Goal: Find specific page/section: Find specific page/section

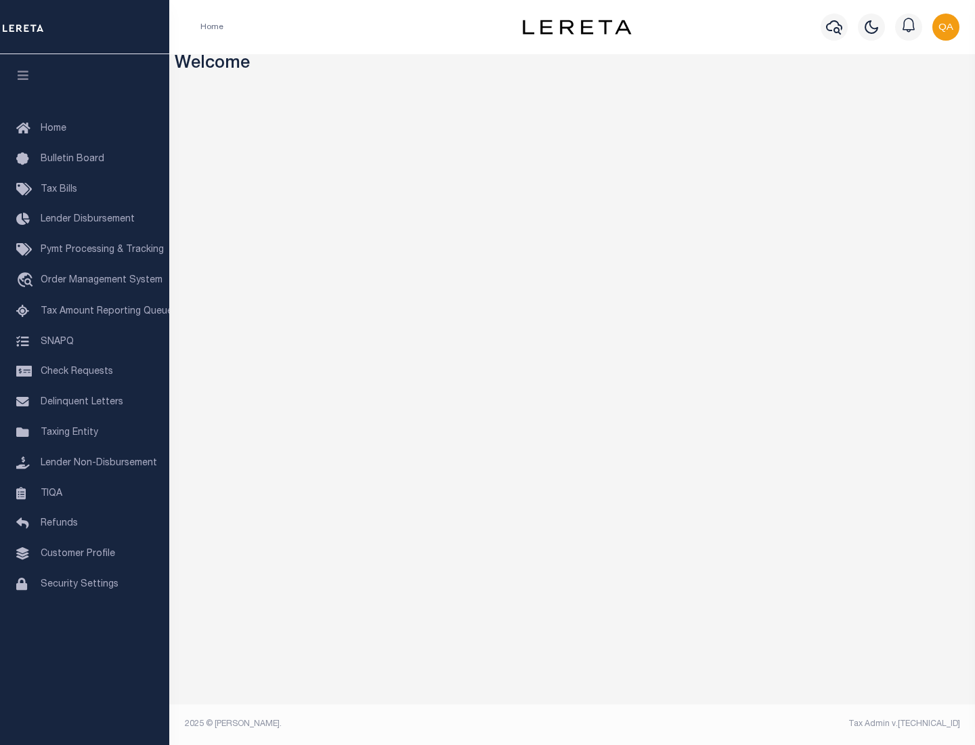
click at [85, 493] on link "TIQA" at bounding box center [84, 494] width 169 height 30
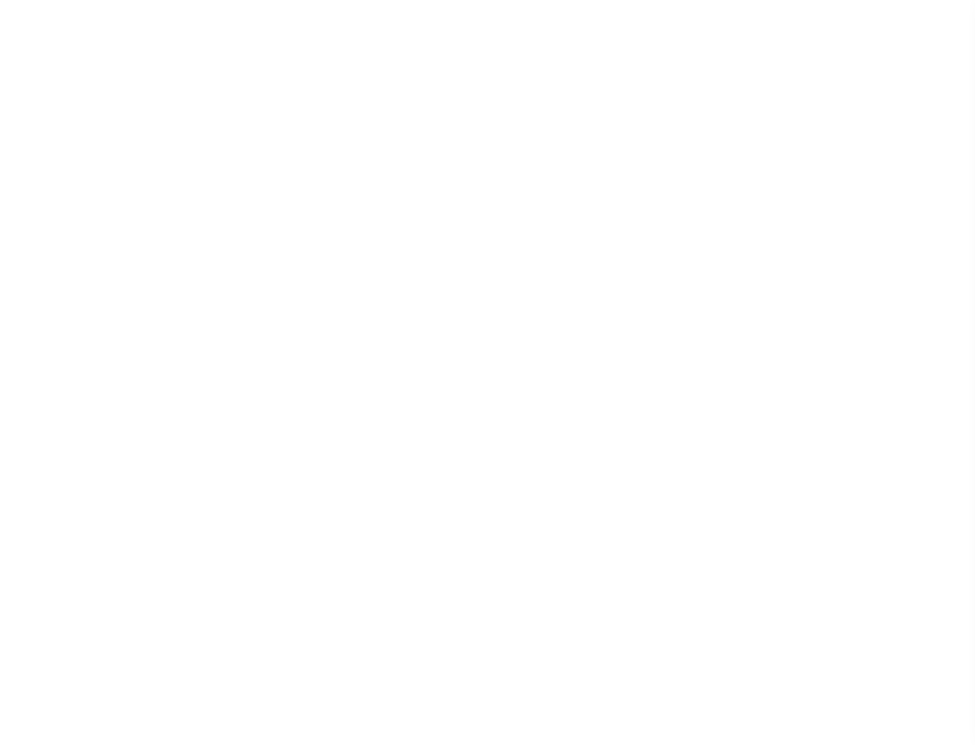
select select "200"
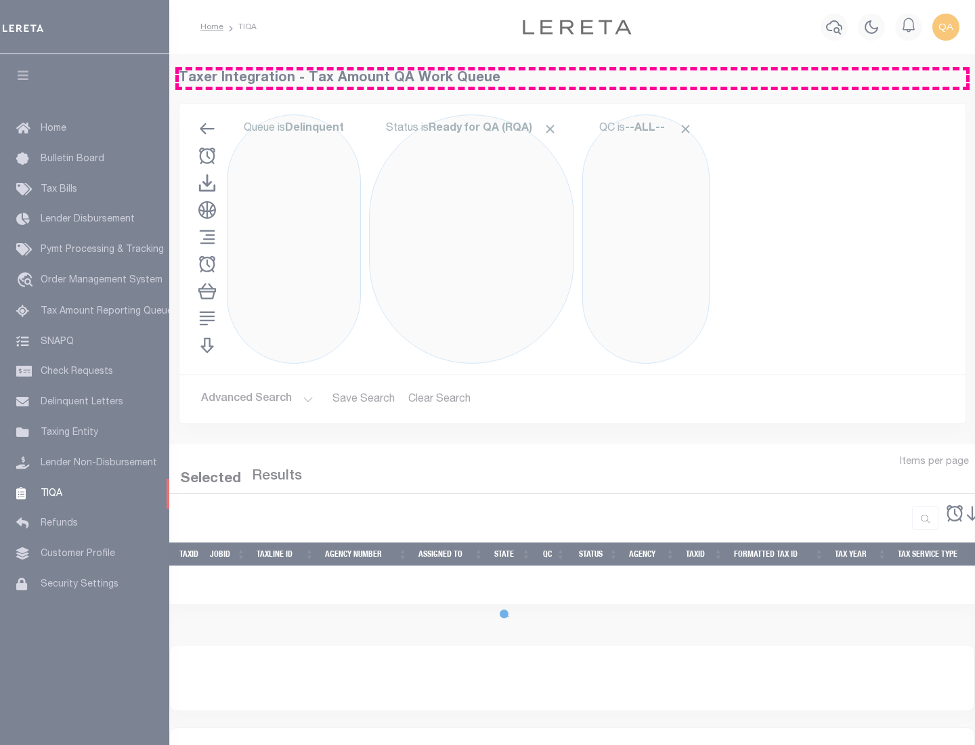
select select "200"
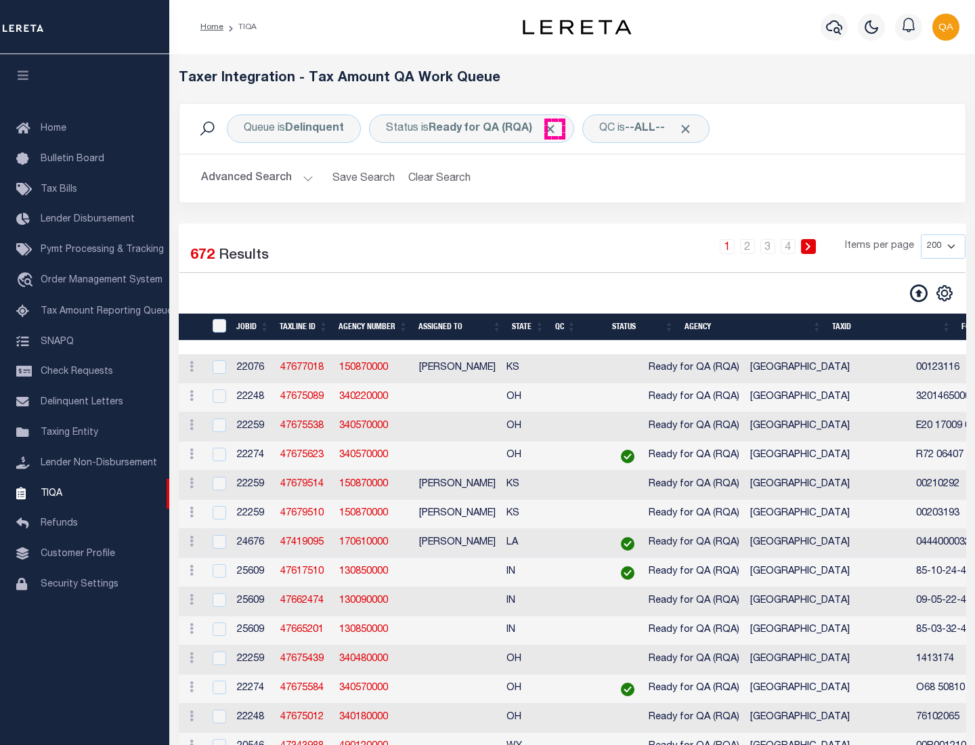
click at [555, 129] on span "Click to Remove" at bounding box center [550, 129] width 14 height 14
